Goal: Task Accomplishment & Management: Use online tool/utility

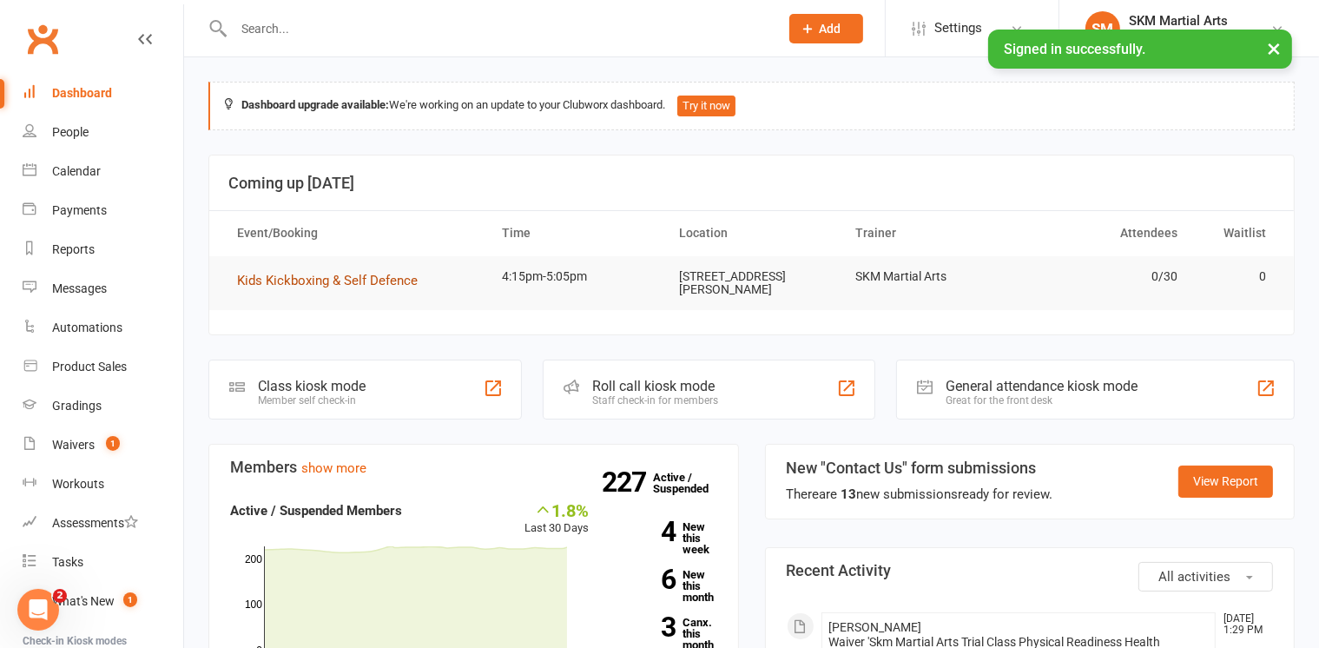
click at [337, 275] on span "Kids Kickboxing & Self Defence" at bounding box center [327, 281] width 181 height 16
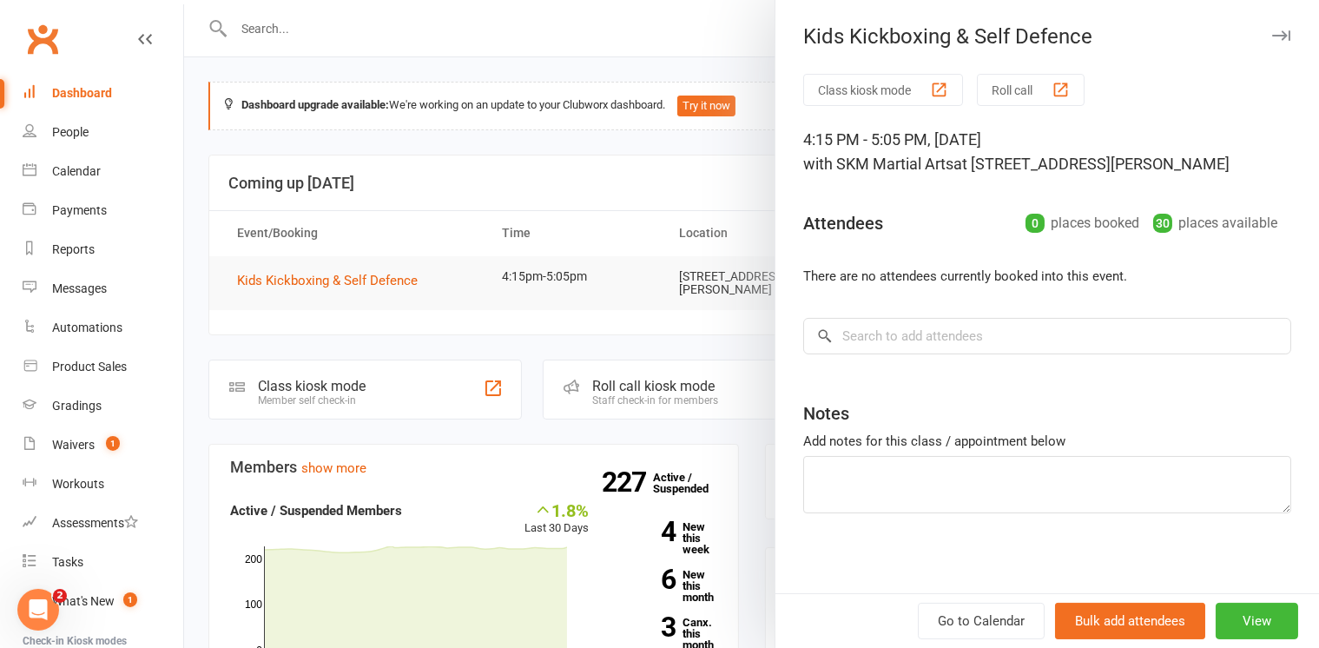
click at [882, 84] on button "Class kiosk mode" at bounding box center [883, 90] width 160 height 32
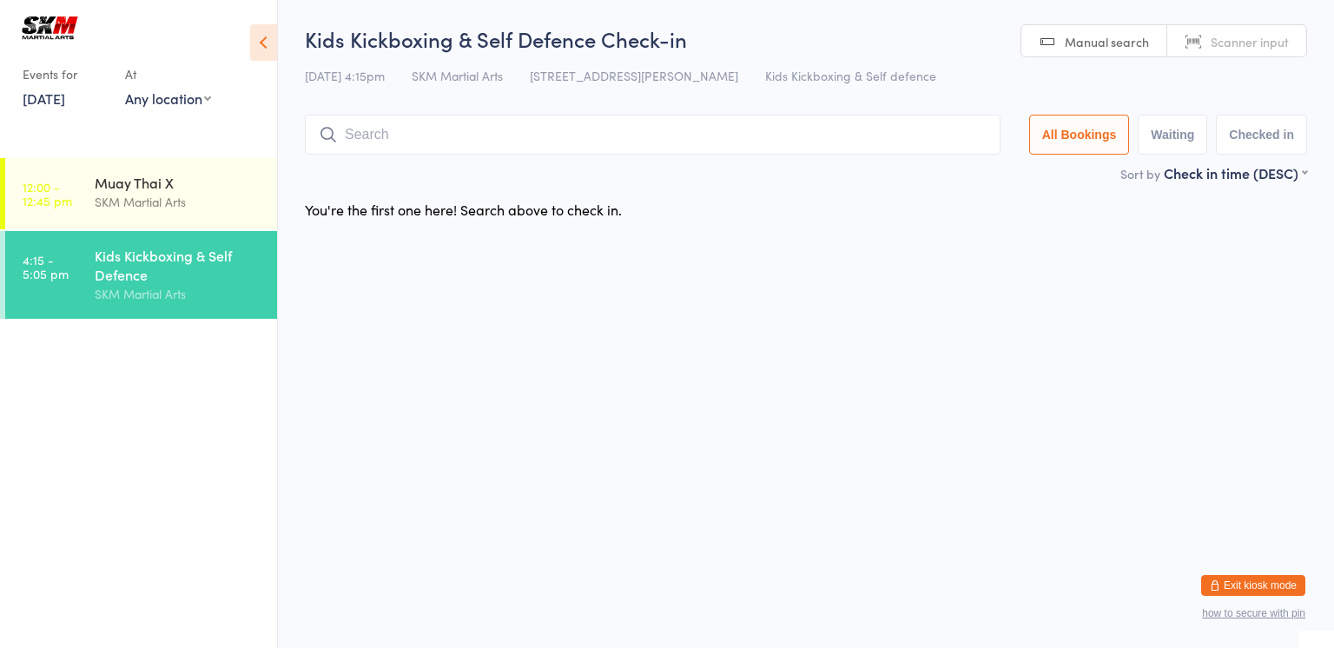
type input "u"
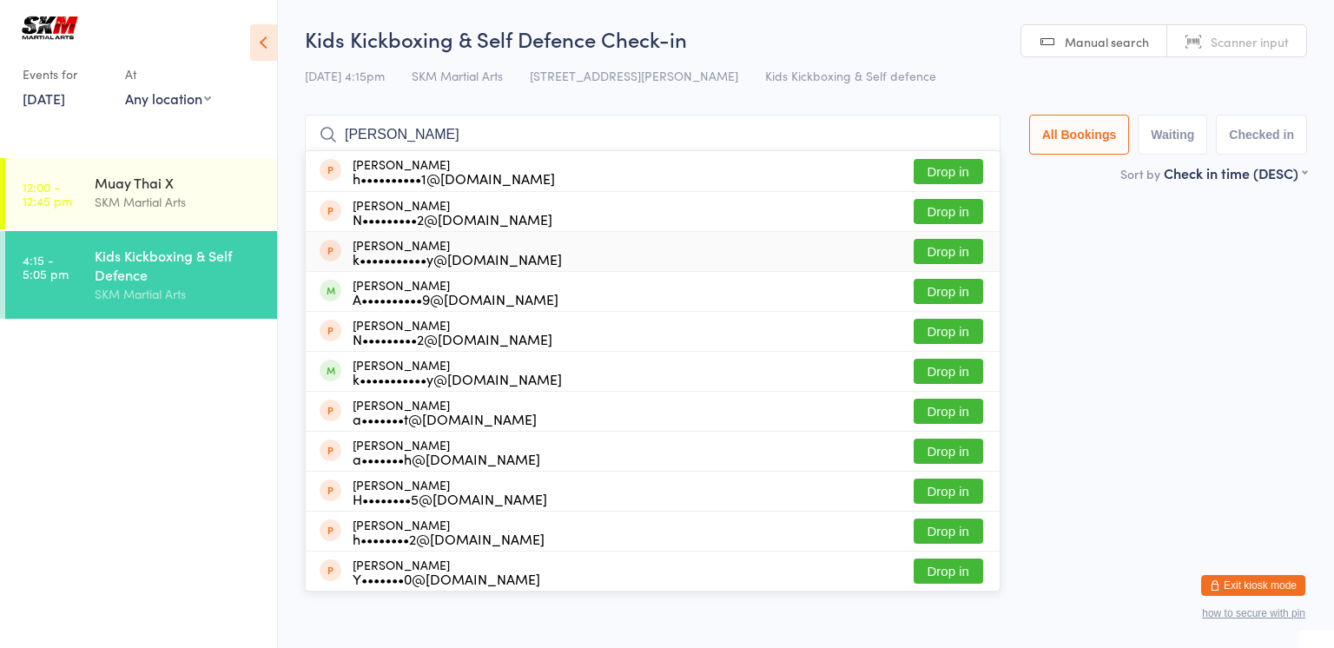
type input "[PERSON_NAME]"
click at [416, 252] on div "k•••••••••••y@[DOMAIN_NAME]" at bounding box center [457, 259] width 209 height 14
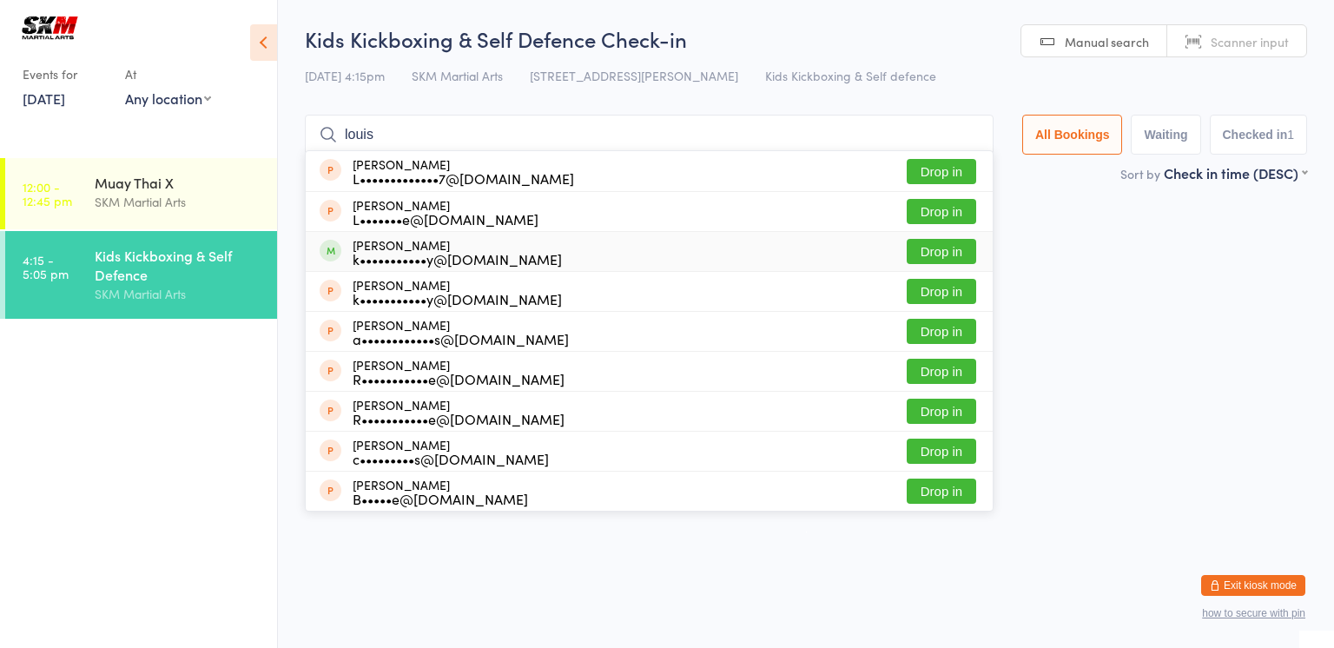
type input "louis"
click at [392, 252] on div "k•••••••••••y@[DOMAIN_NAME]" at bounding box center [457, 259] width 209 height 14
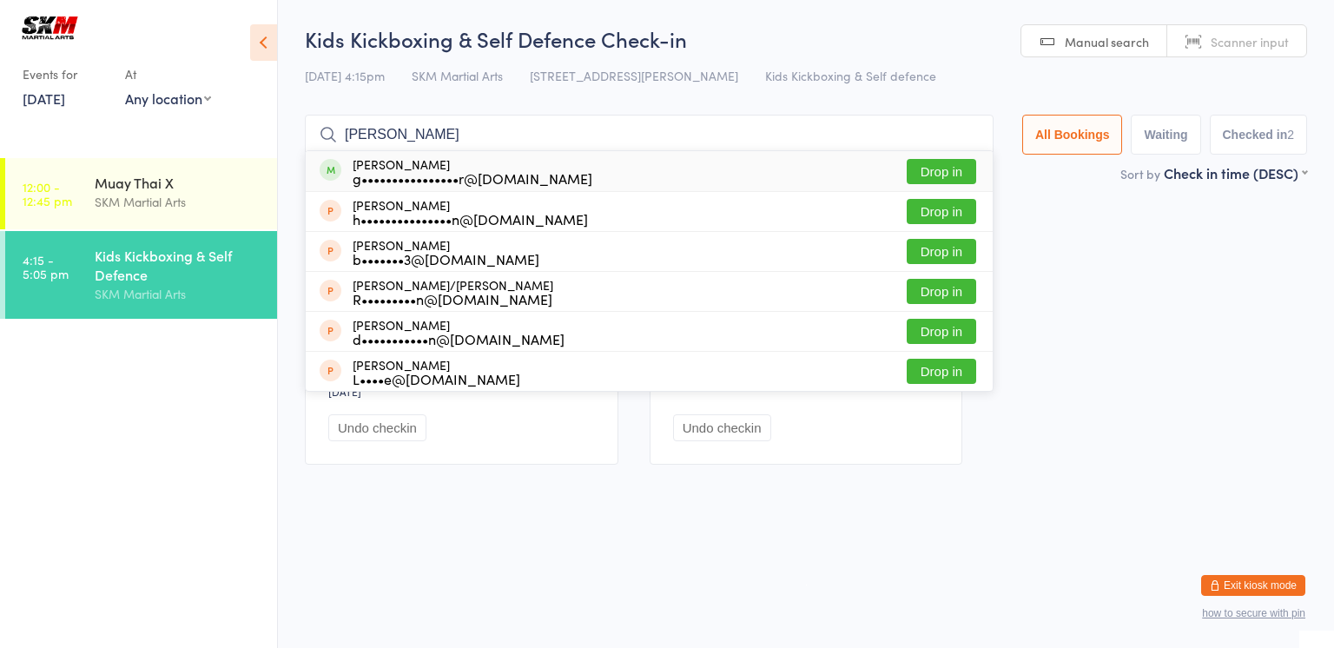
type input "[PERSON_NAME]"
click at [361, 174] on div "g••••••••••••••••r@[DOMAIN_NAME]" at bounding box center [473, 178] width 240 height 14
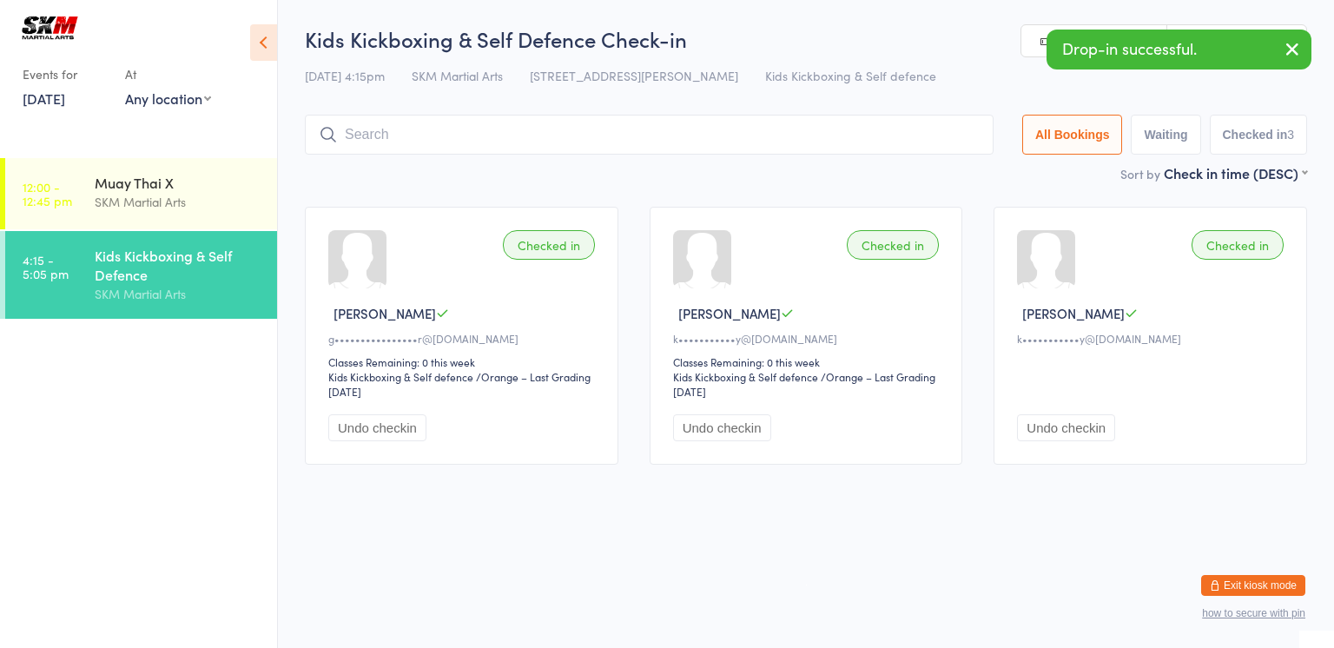
click at [360, 134] on input "search" at bounding box center [649, 135] width 689 height 40
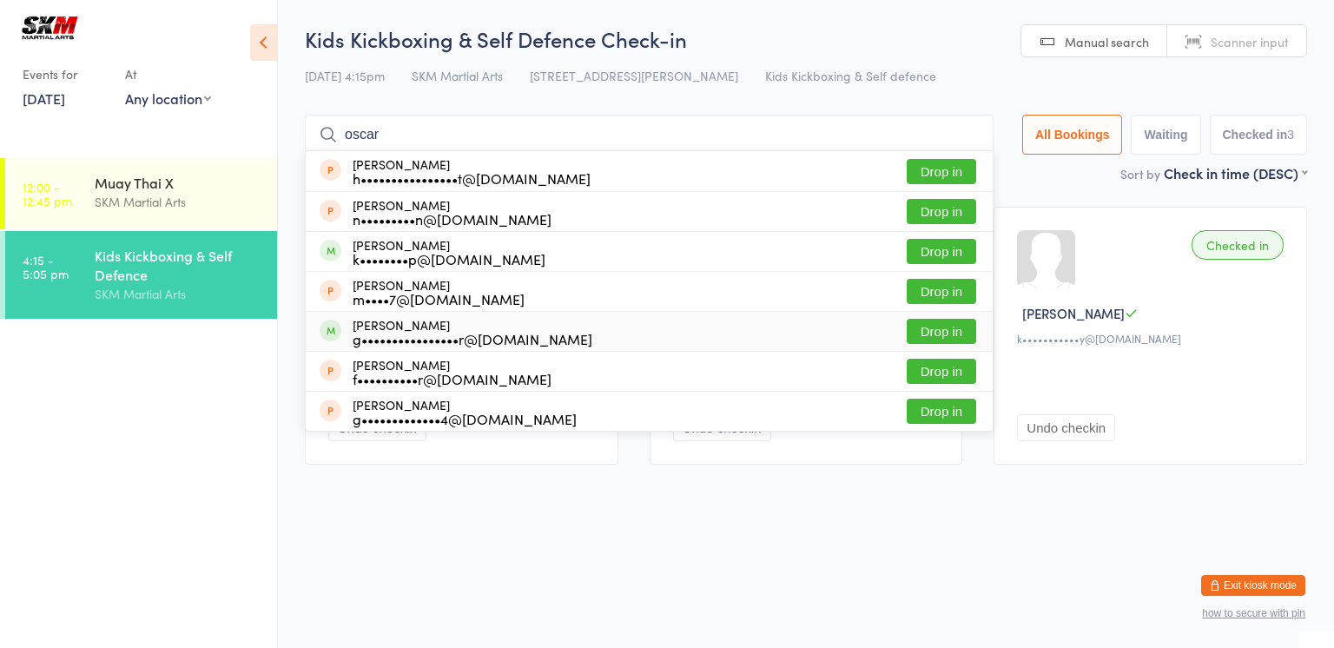
type input "oscar"
click at [429, 334] on div "g••••••••••••••••r@[DOMAIN_NAME]" at bounding box center [473, 339] width 240 height 14
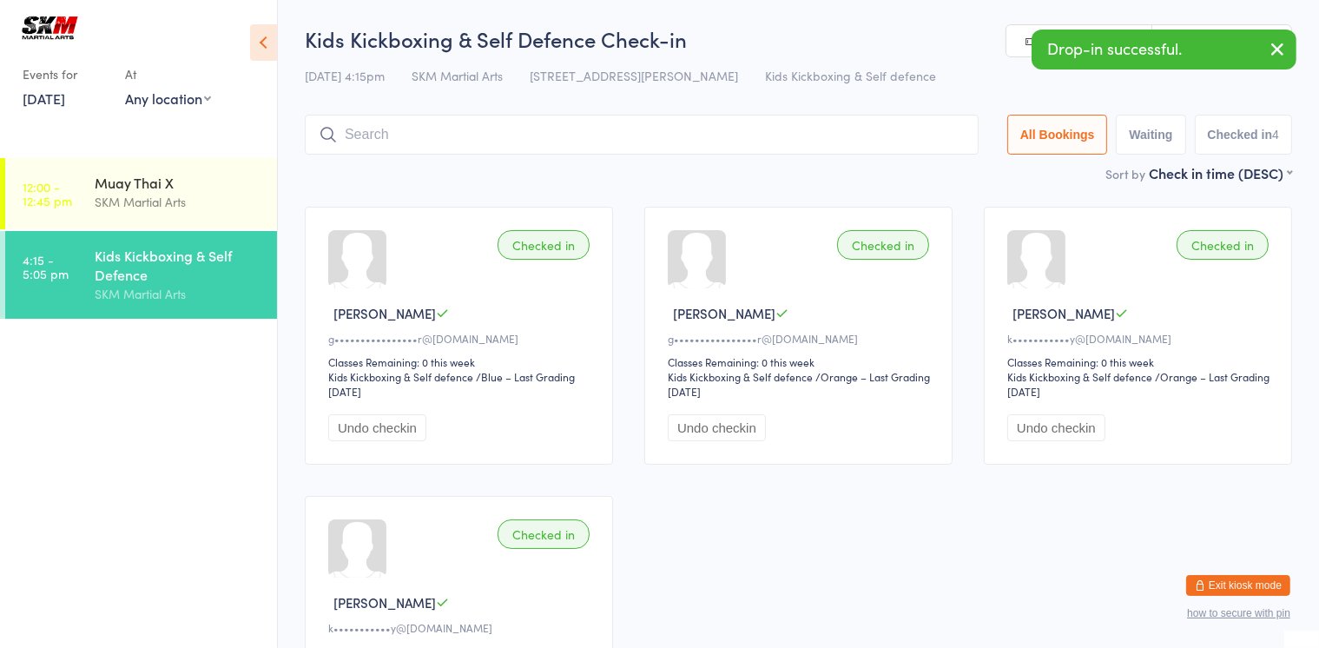
click at [382, 135] on input "search" at bounding box center [642, 135] width 674 height 40
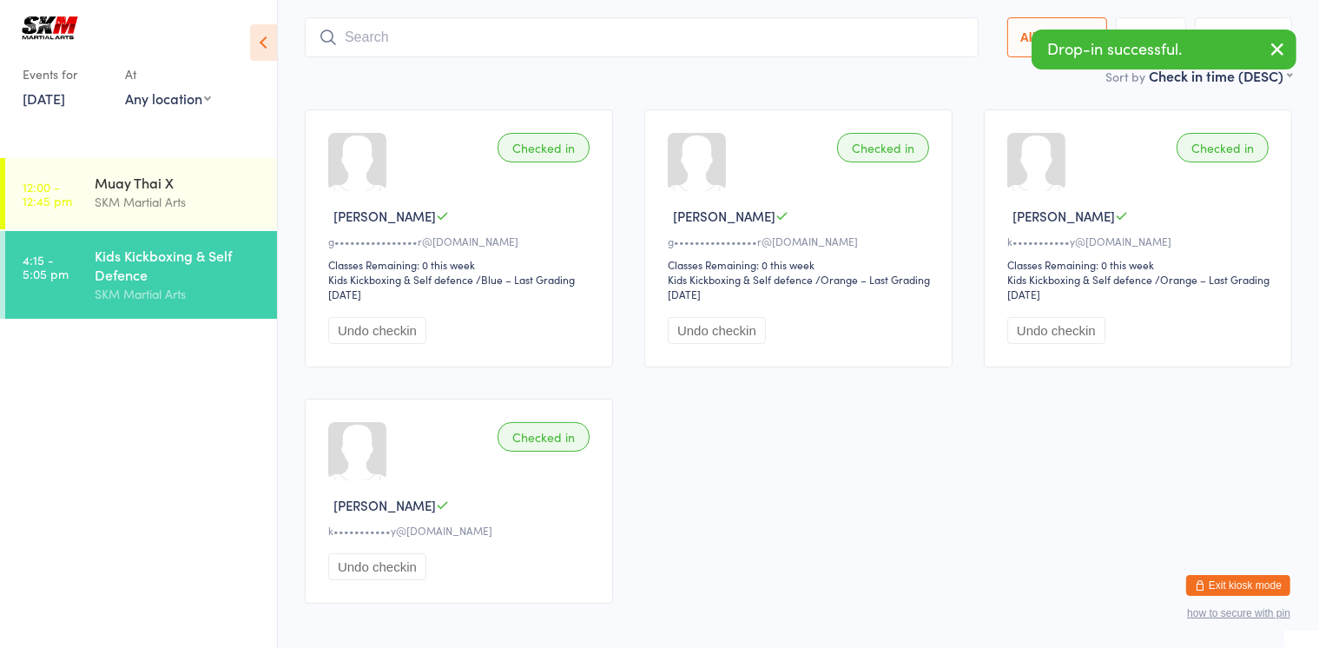
scroll to position [116, 0]
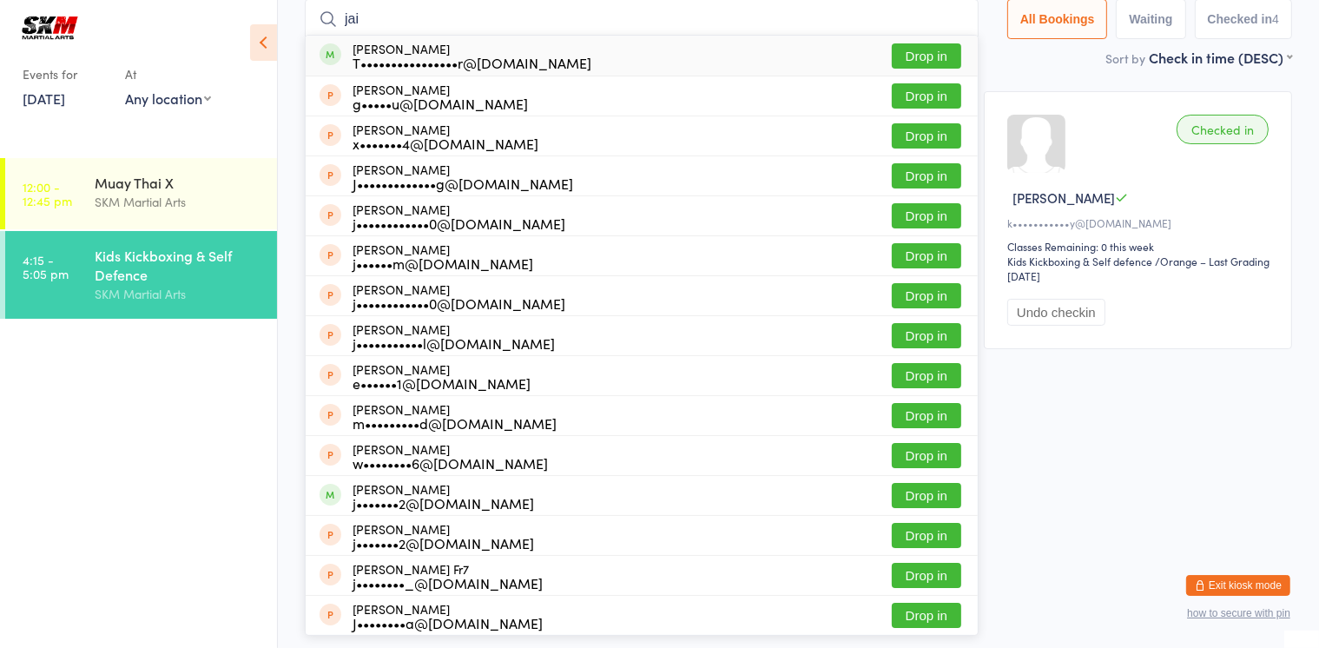
type input "jai"
click at [410, 59] on div "T••••••••••••••••r@[DOMAIN_NAME]" at bounding box center [472, 63] width 239 height 14
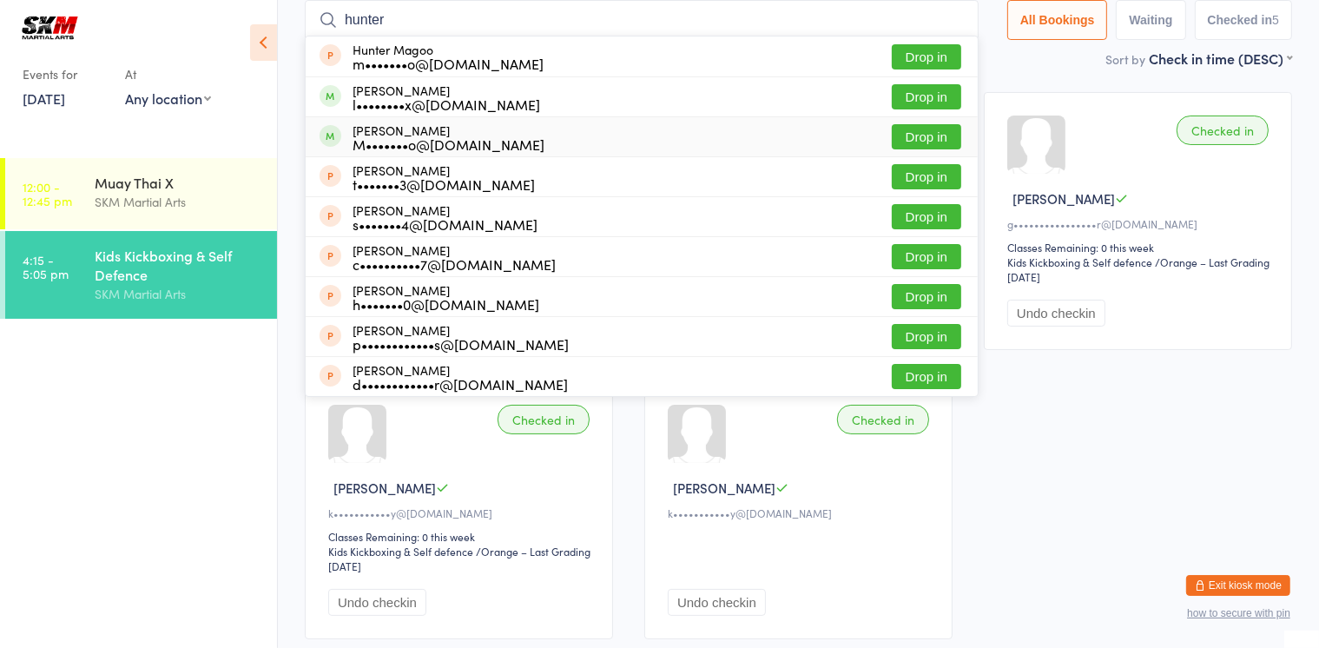
type input "hunter"
click at [908, 140] on button "Drop in" at bounding box center [926, 136] width 69 height 25
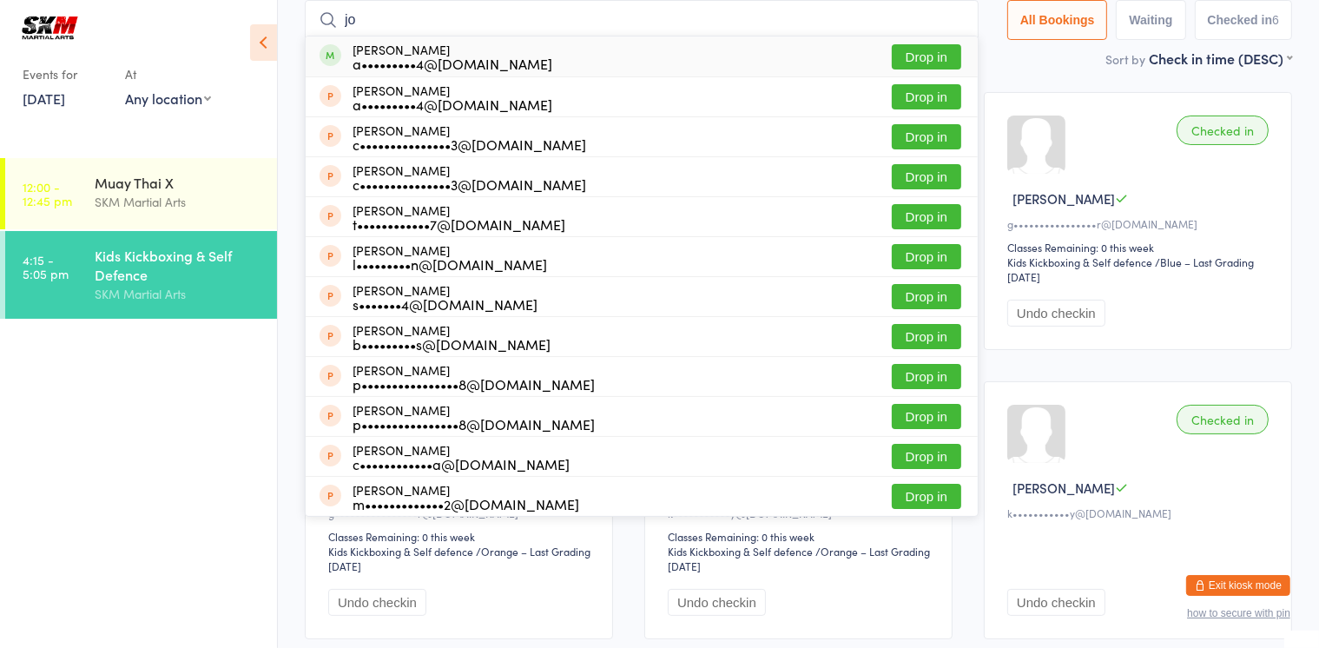
type input "j"
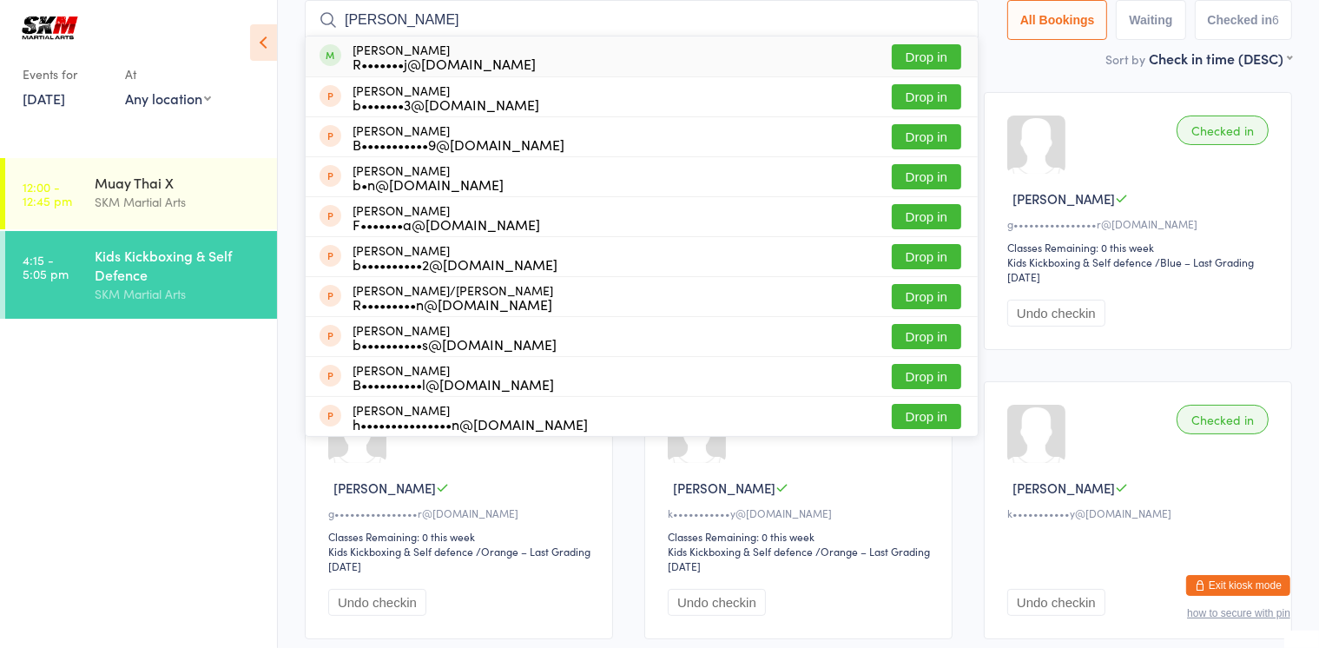
type input "[PERSON_NAME]"
click at [717, 39] on div "[PERSON_NAME] R•••••••j@[DOMAIN_NAME] Drop in" at bounding box center [642, 56] width 672 height 40
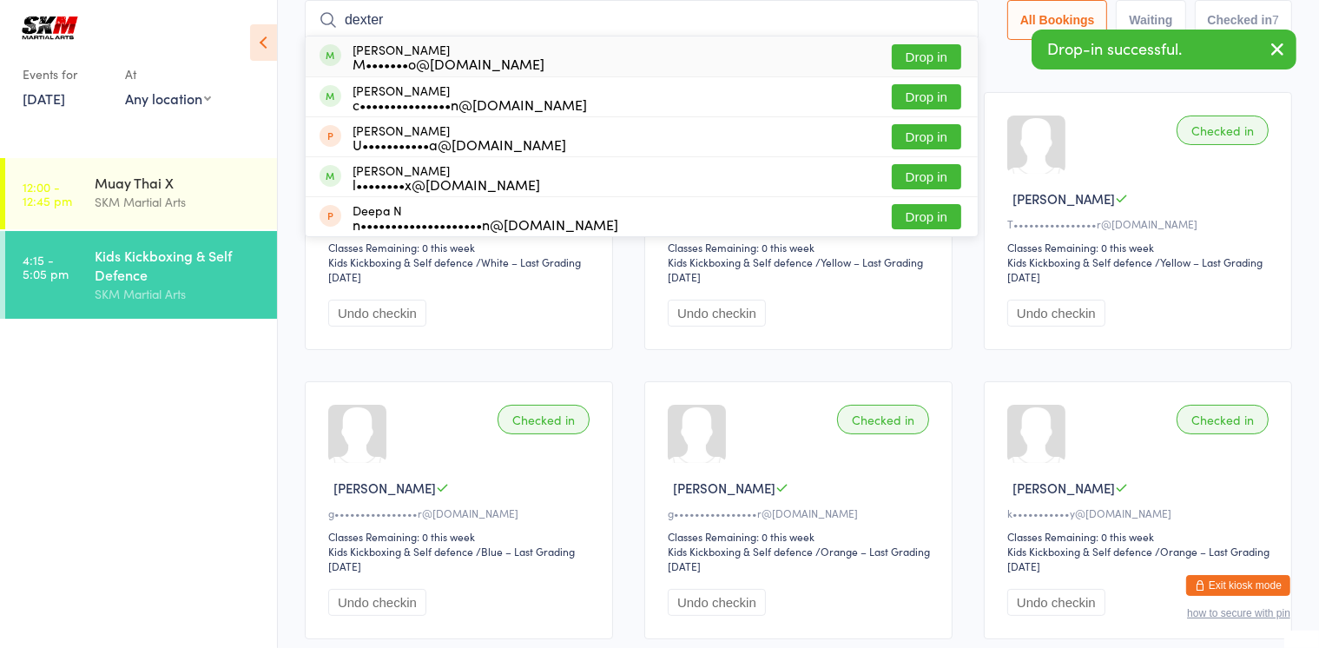
type input "dexter"
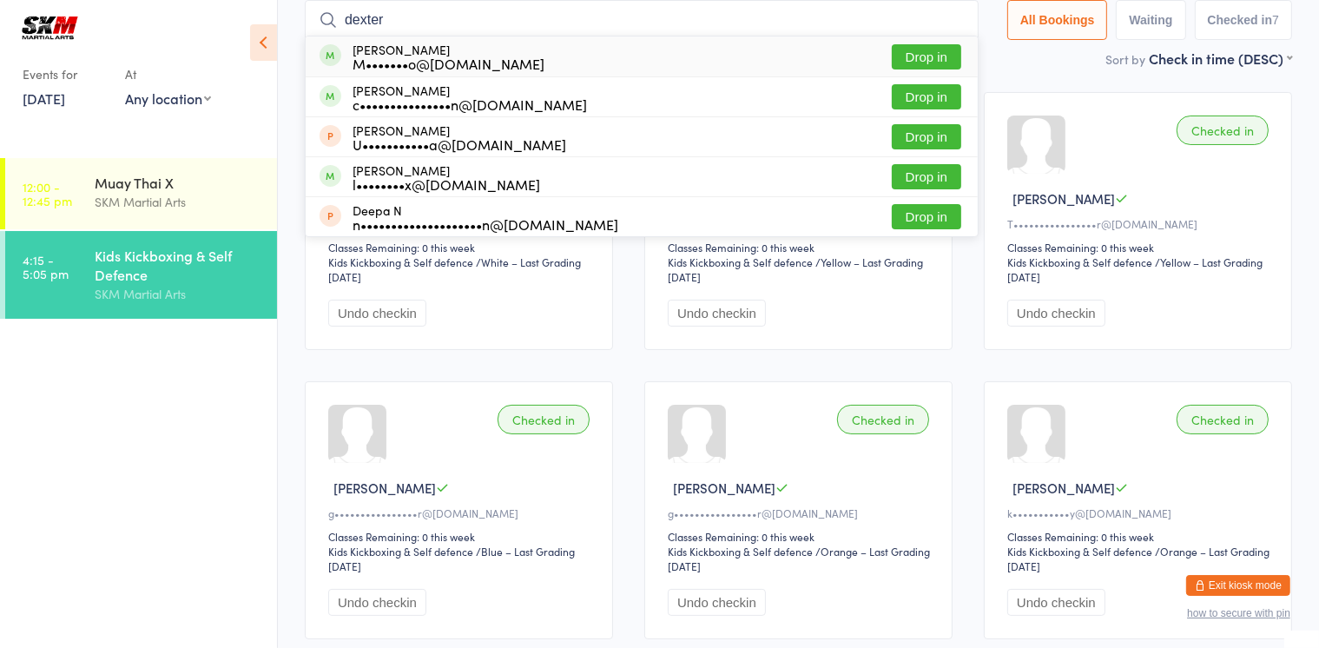
click at [922, 61] on button "Drop in" at bounding box center [926, 56] width 69 height 25
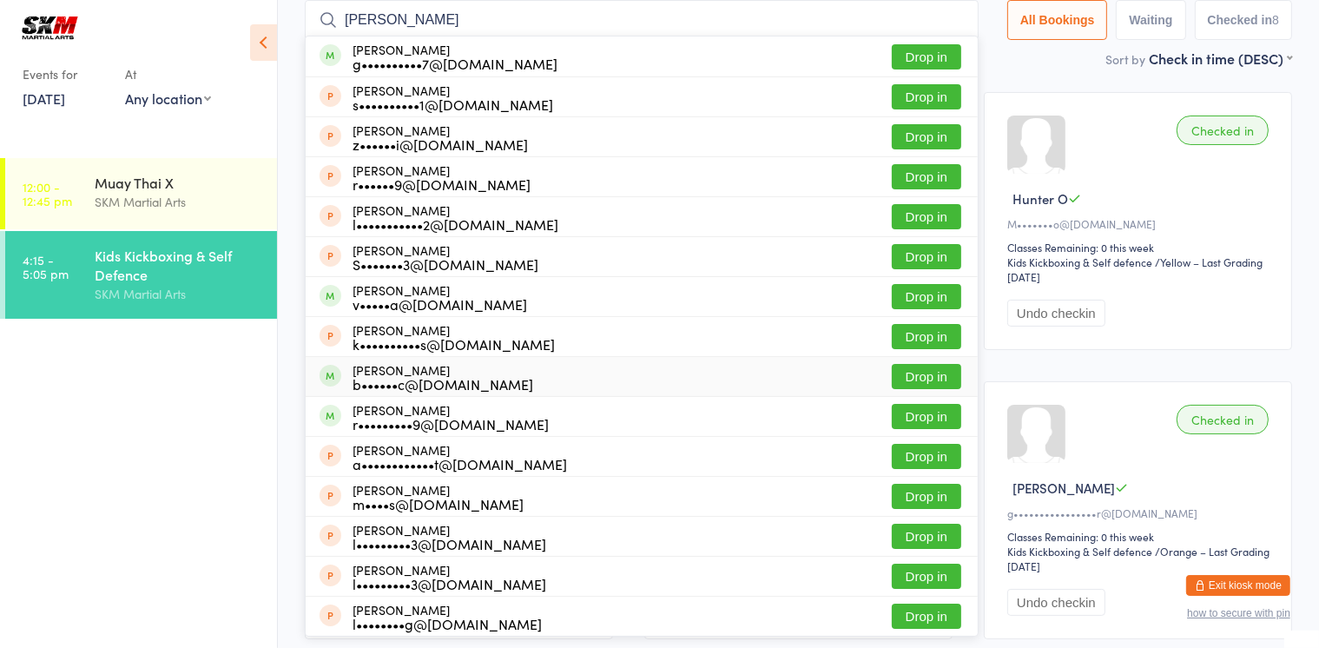
type input "[PERSON_NAME]"
drag, startPoint x: 924, startPoint y: 376, endPoint x: 907, endPoint y: 376, distance: 17.4
click at [907, 376] on button "Drop in" at bounding box center [926, 376] width 69 height 25
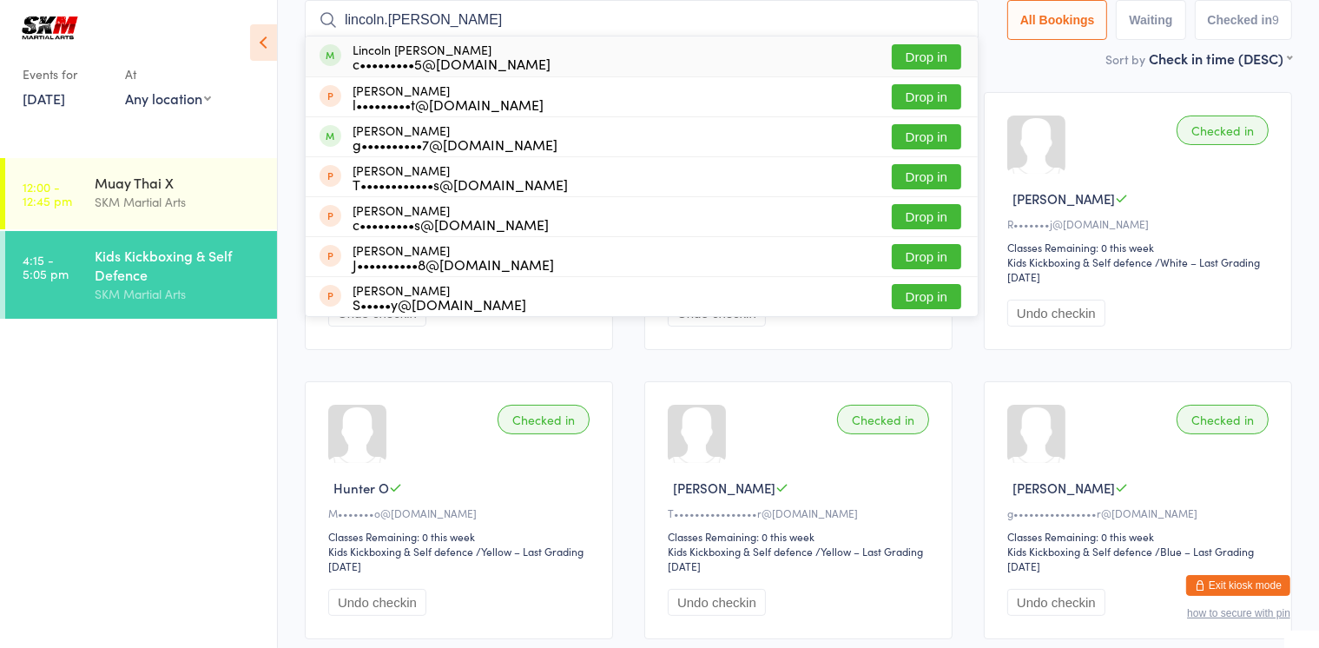
type input "lincoln.[PERSON_NAME]"
click at [938, 56] on button "Drop in" at bounding box center [926, 56] width 69 height 25
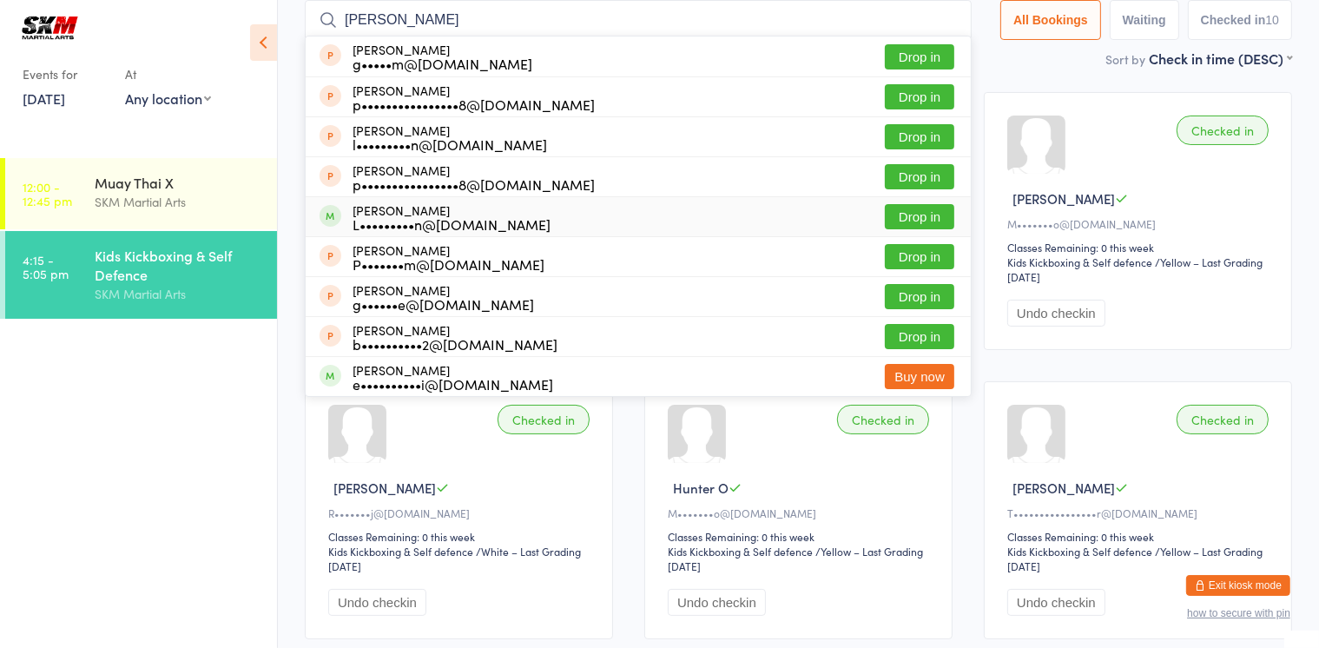
type input "[PERSON_NAME]"
click at [538, 221] on div "L•••••••••n@[DOMAIN_NAME]" at bounding box center [452, 224] width 198 height 14
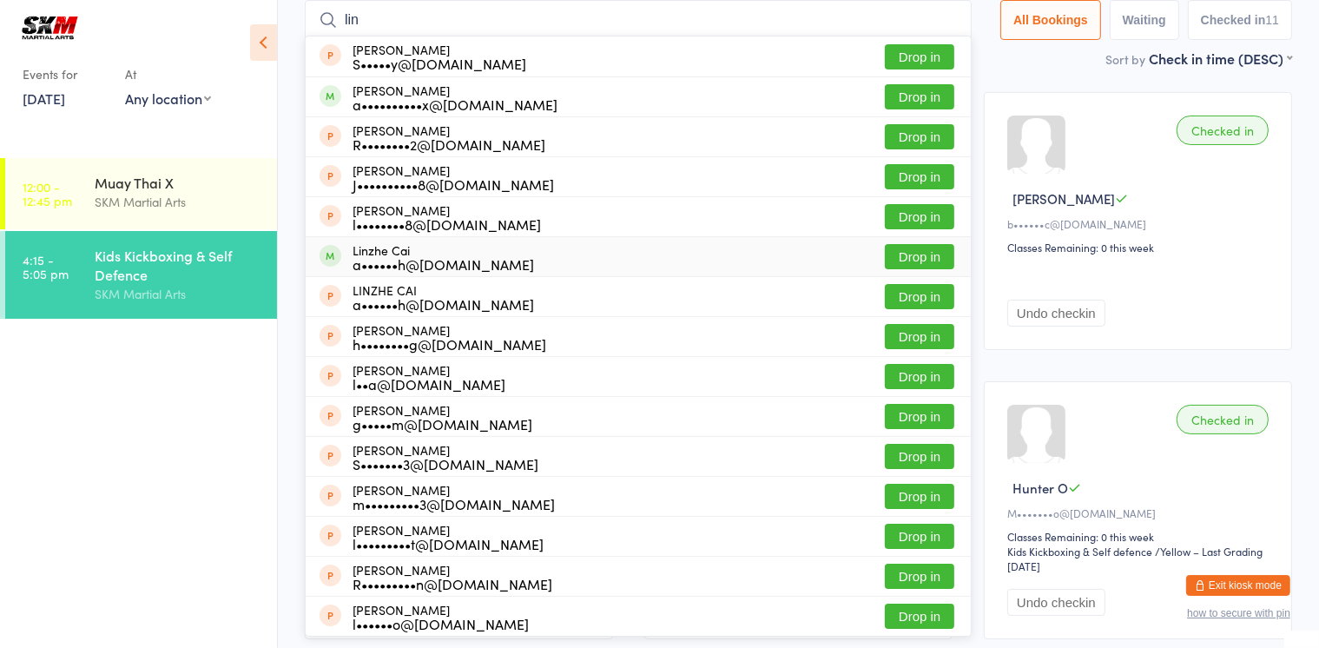
type input "lin"
click at [918, 262] on button "Drop in" at bounding box center [919, 256] width 69 height 25
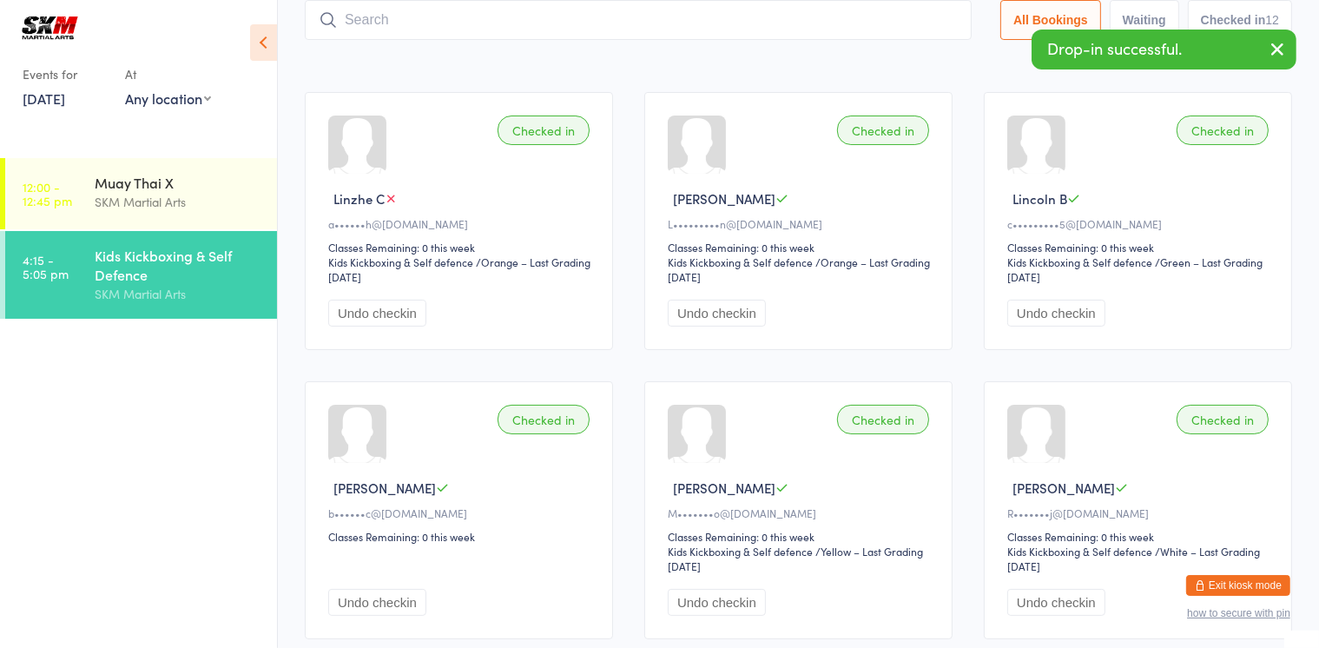
click at [499, 361] on div "Checked in [GEOGRAPHIC_DATA] C a••••••h@[DOMAIN_NAME] Classes Remaining: 0 this…" at bounding box center [798, 654] width 1019 height 1157
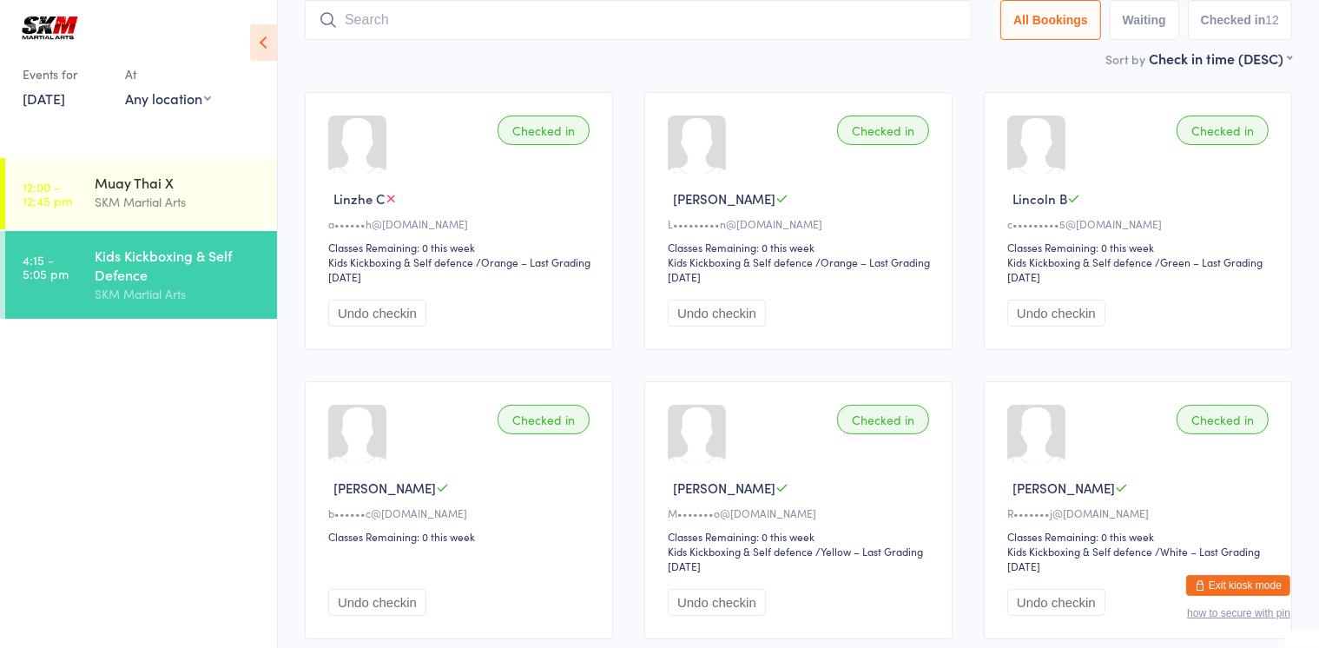
click at [477, 17] on input "search" at bounding box center [638, 20] width 667 height 40
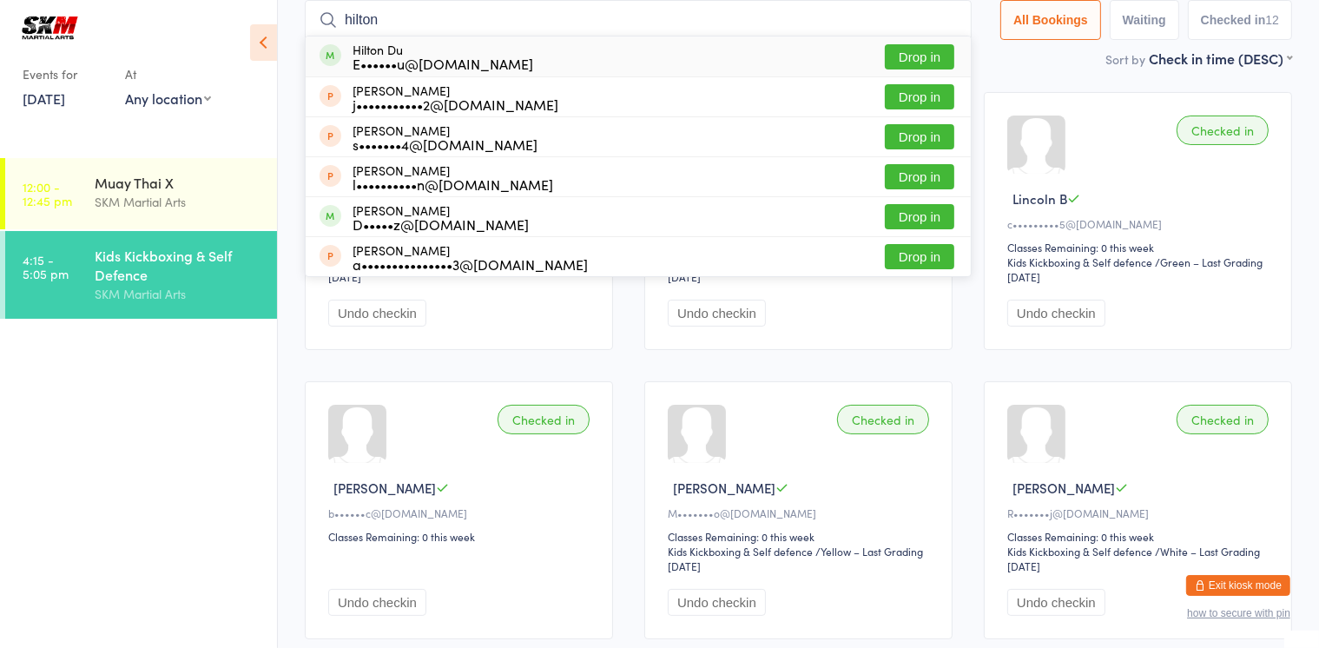
type input "hilton"
click at [909, 62] on button "Drop in" at bounding box center [919, 56] width 69 height 25
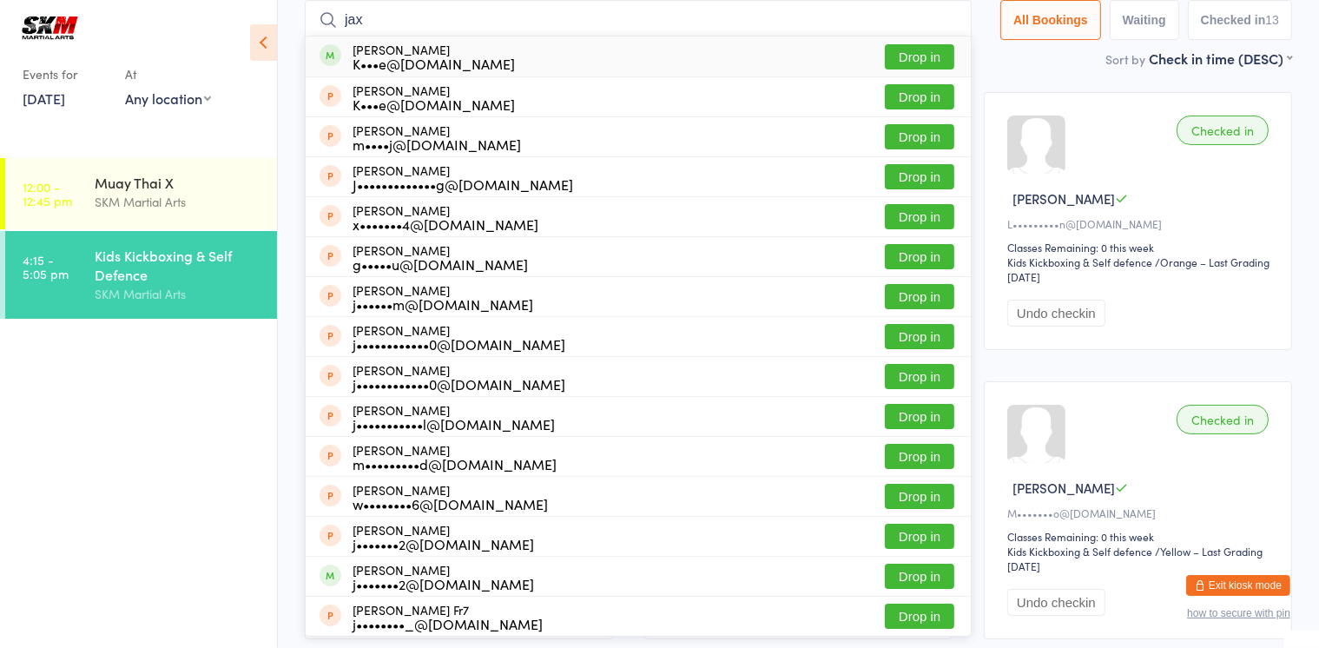
type input "jax"
click at [393, 56] on div "K•••e@[DOMAIN_NAME]" at bounding box center [434, 63] width 162 height 14
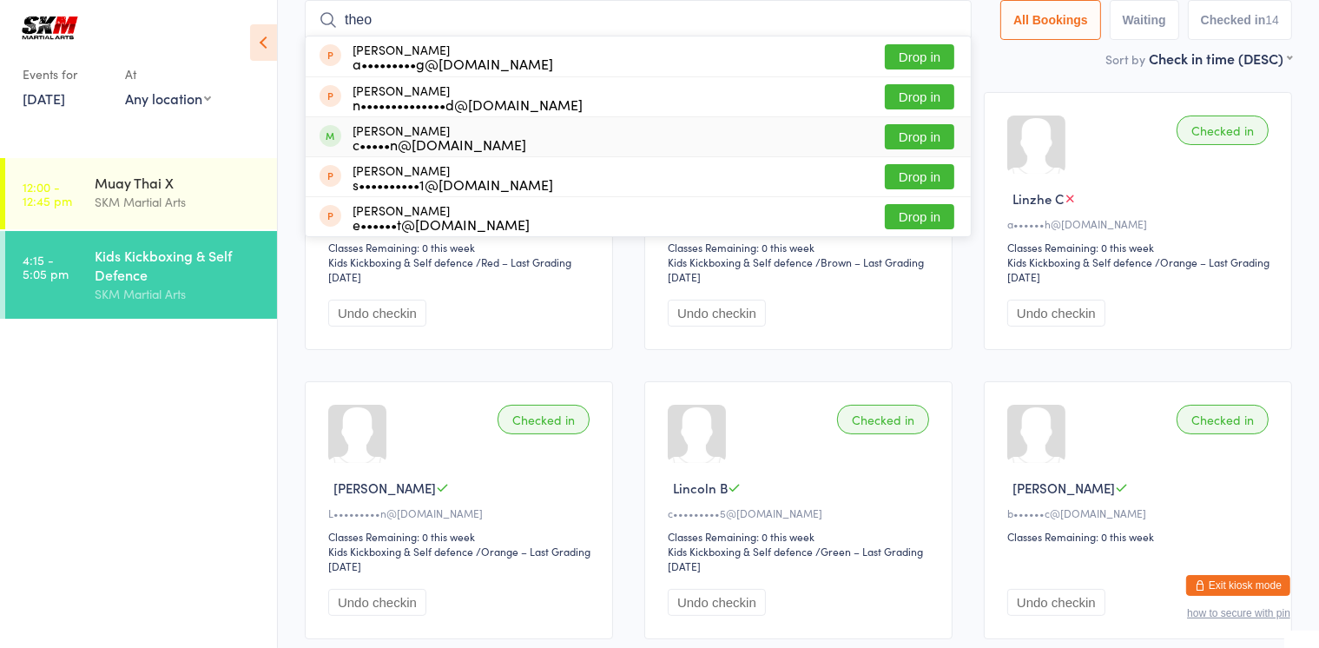
type input "theo"
click at [391, 137] on div "c•••••n@[DOMAIN_NAME]" at bounding box center [440, 144] width 174 height 14
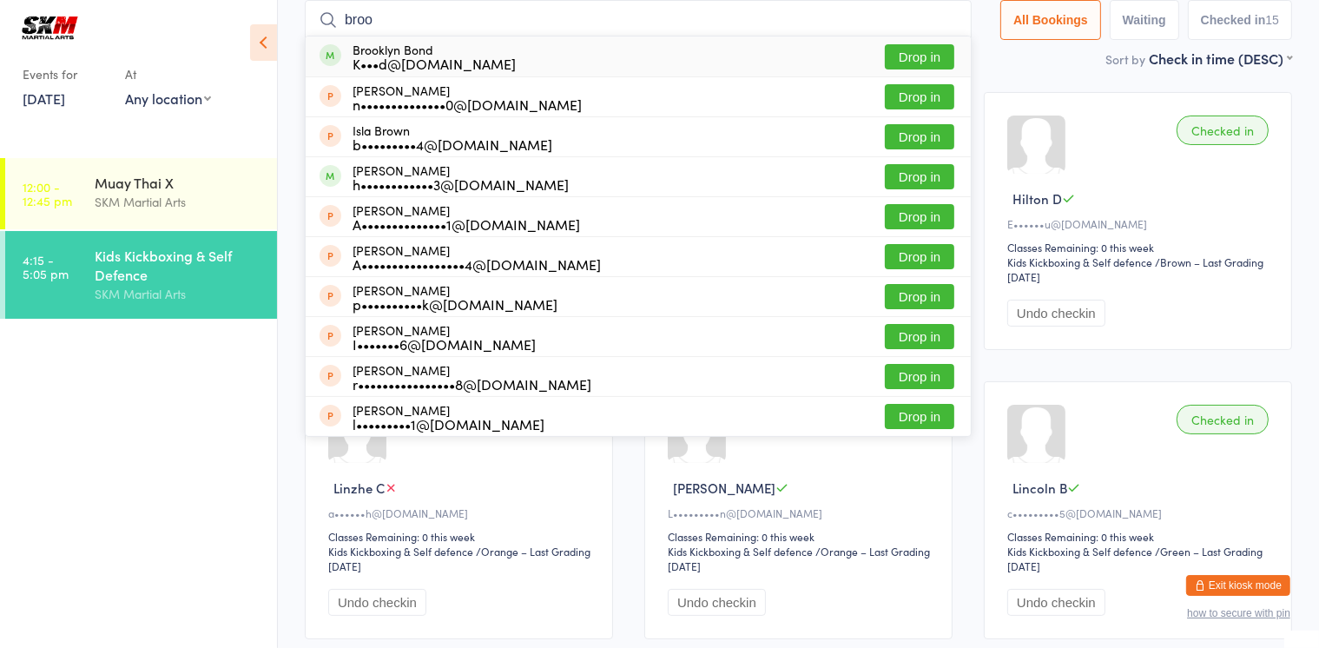
type input "broo"
click at [412, 56] on div "K•••d@[DOMAIN_NAME]" at bounding box center [434, 63] width 163 height 14
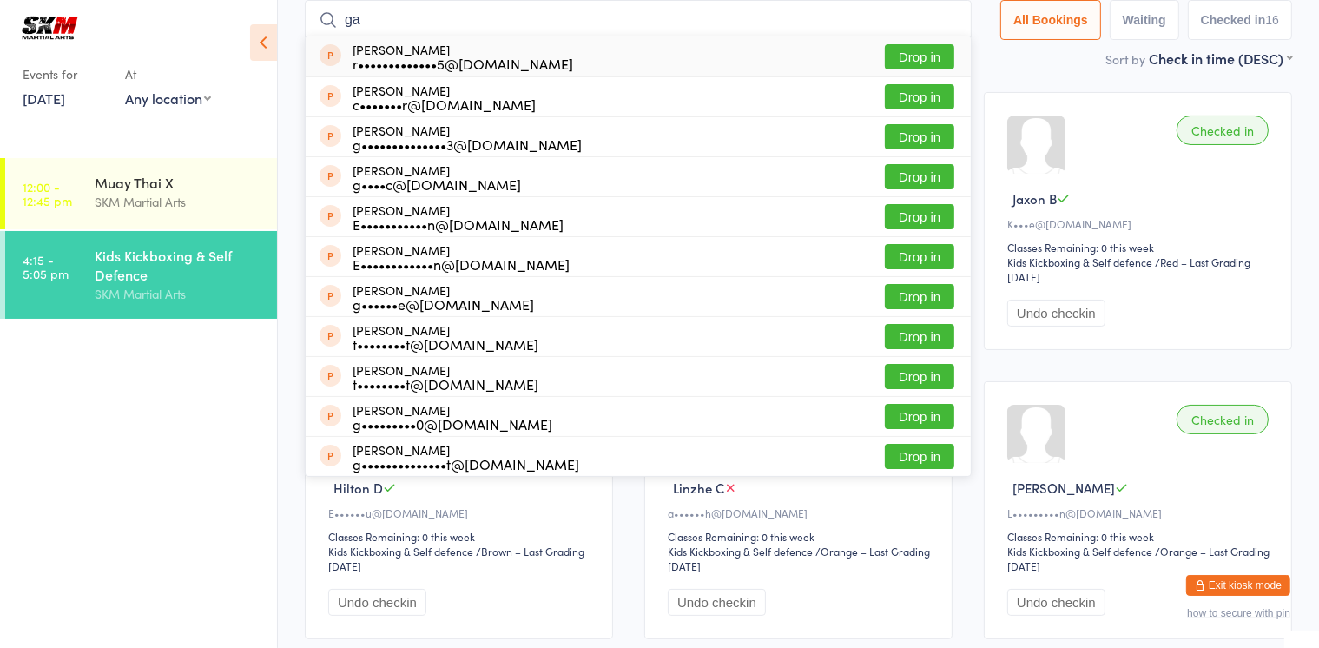
type input "g"
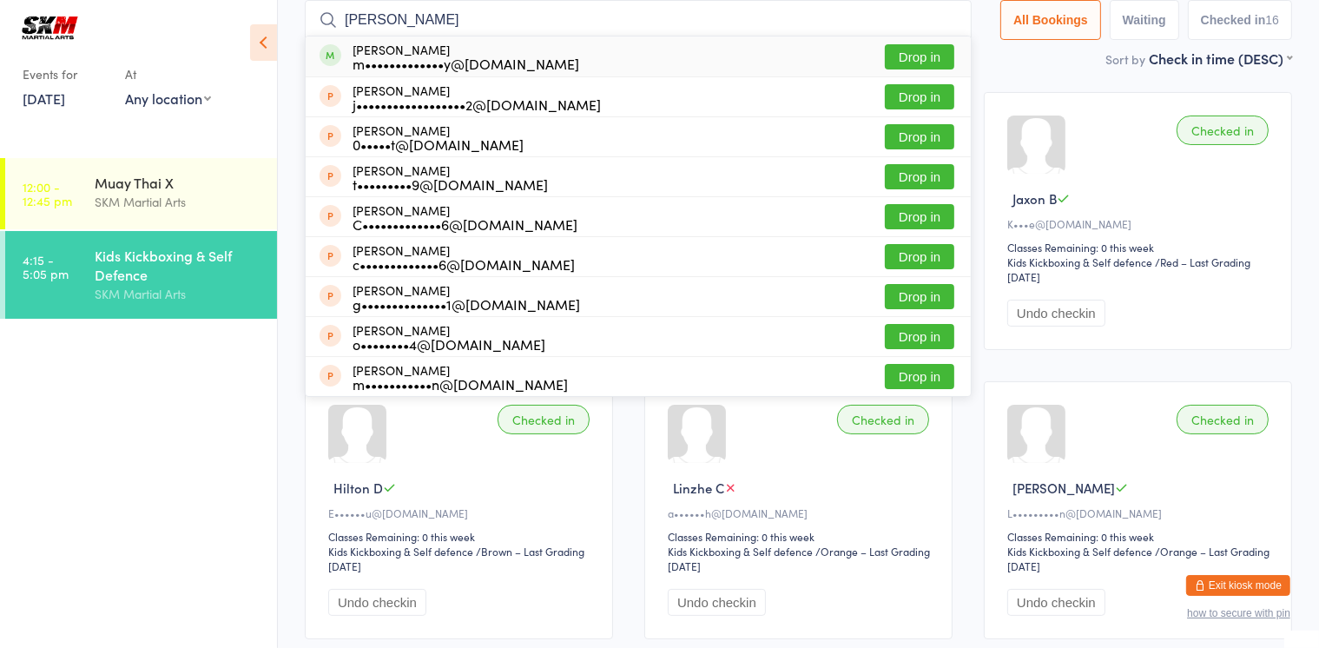
type input "[PERSON_NAME]"
click at [921, 56] on button "Drop in" at bounding box center [919, 56] width 69 height 25
